Goal: Information Seeking & Learning: Check status

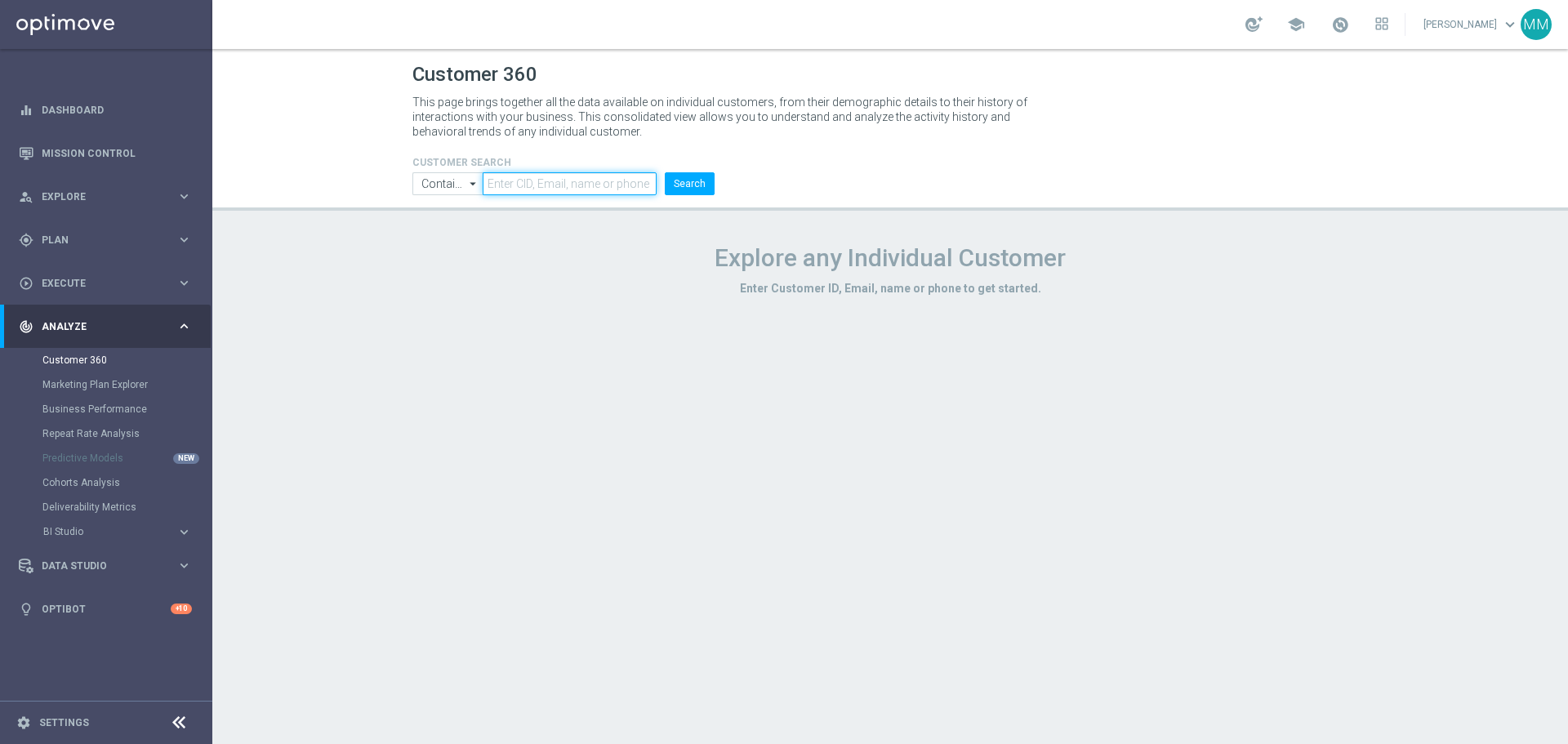
click at [570, 183] on input "text" at bounding box center [569, 183] width 174 height 23
paste input "1970328"
type input "1970328"
click at [707, 182] on button "Search" at bounding box center [690, 183] width 50 height 23
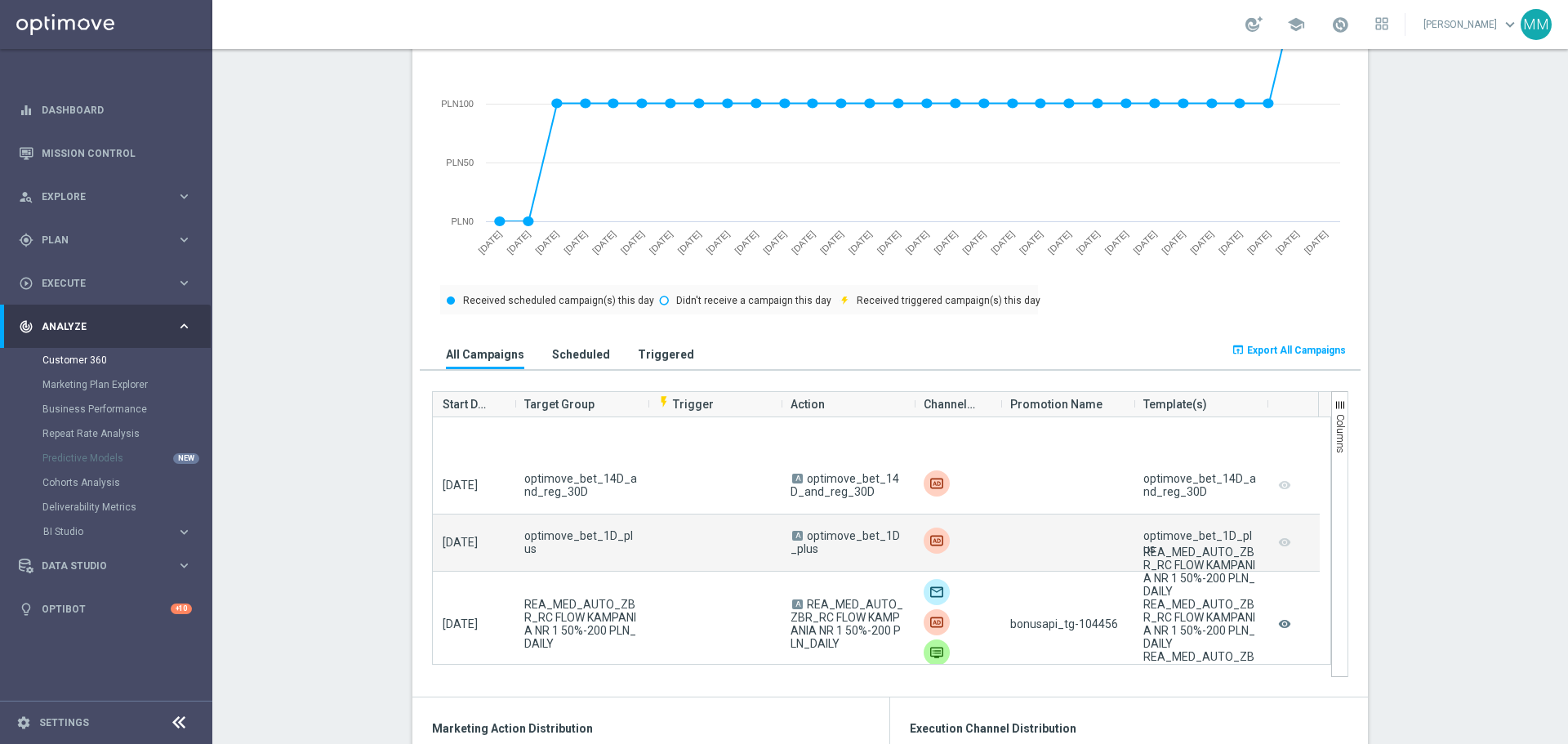
scroll to position [245, 0]
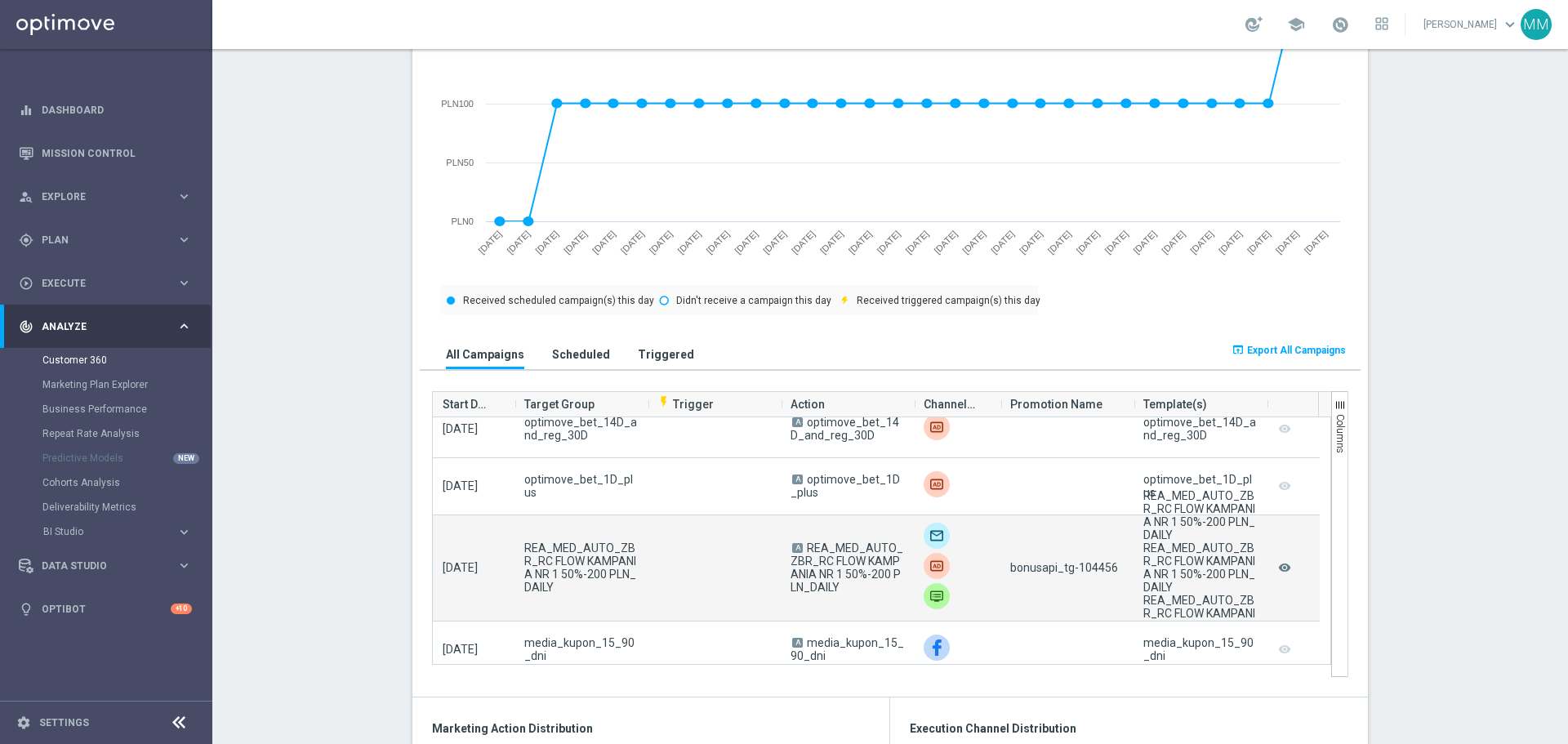
click at [1121, 582] on div "bonusapi_tg-104456" at bounding box center [1067, 567] width 133 height 106
click at [1114, 577] on div "bonusapi_tg-104456" at bounding box center [1067, 567] width 133 height 106
click at [1101, 573] on span "bonusapi_tg-104456" at bounding box center [1064, 567] width 108 height 13
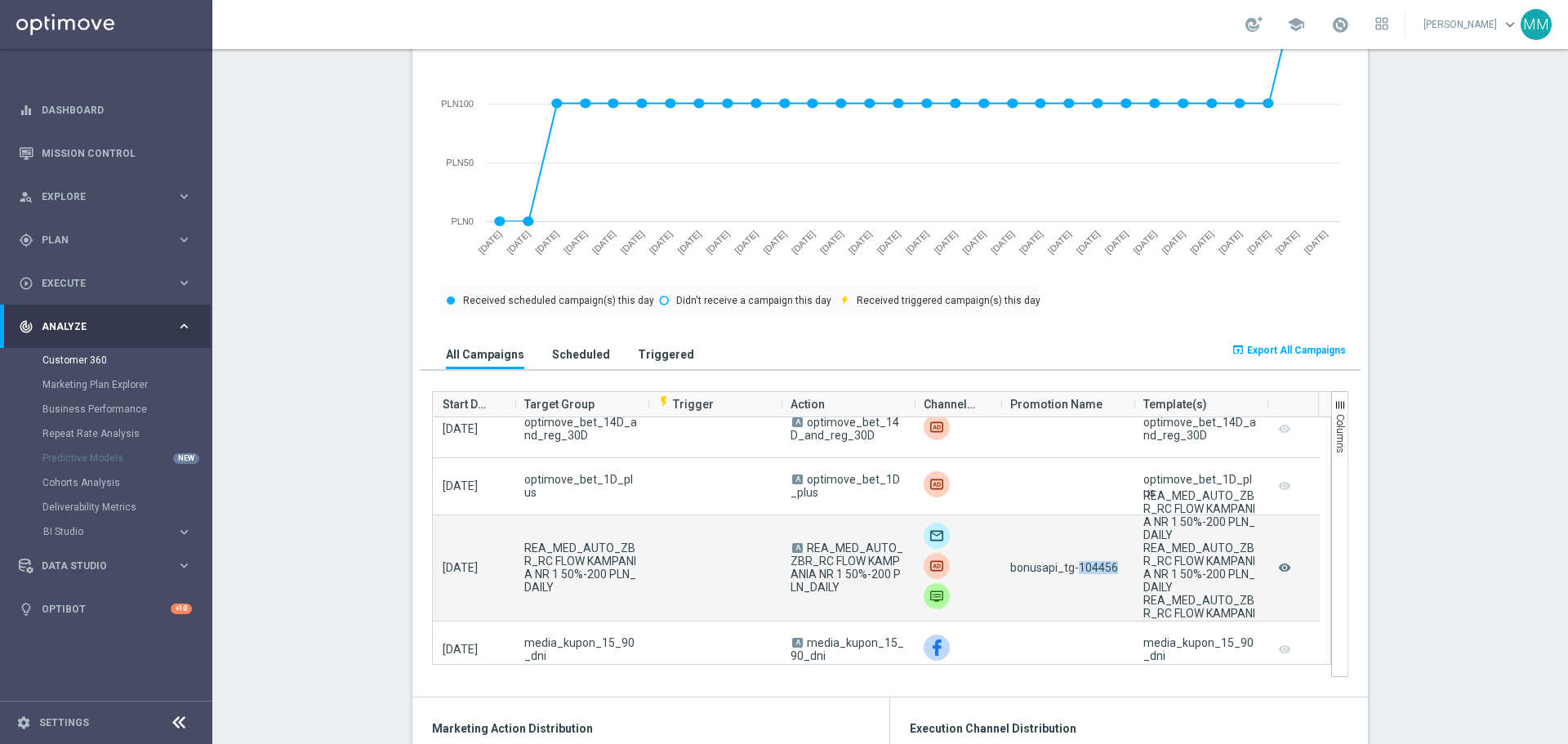
copy span "104456"
